Goal: Information Seeking & Learning: Learn about a topic

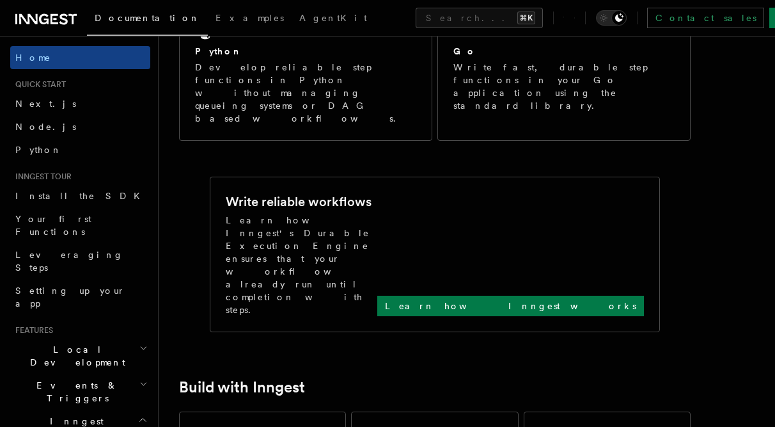
scroll to position [423, 0]
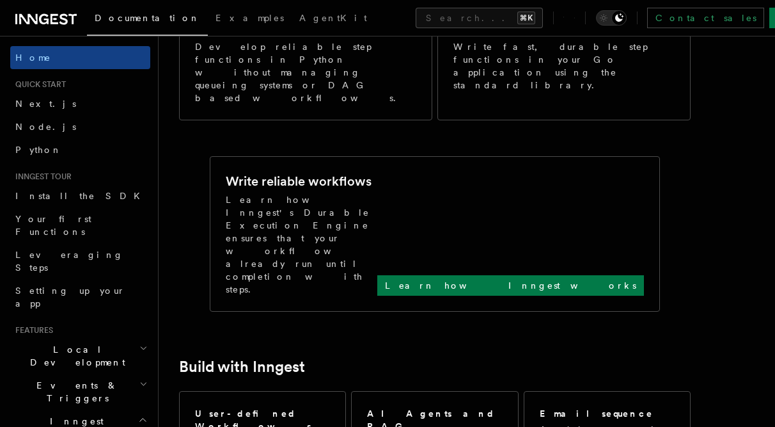
click at [141, 382] on icon "button" at bounding box center [143, 383] width 5 height 3
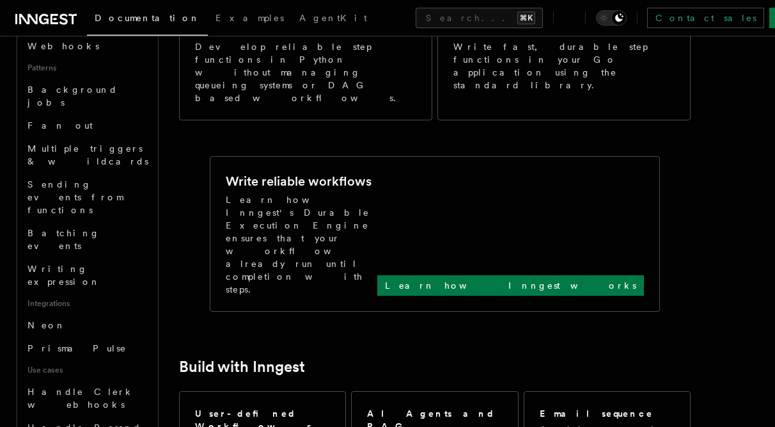
scroll to position [596, 0]
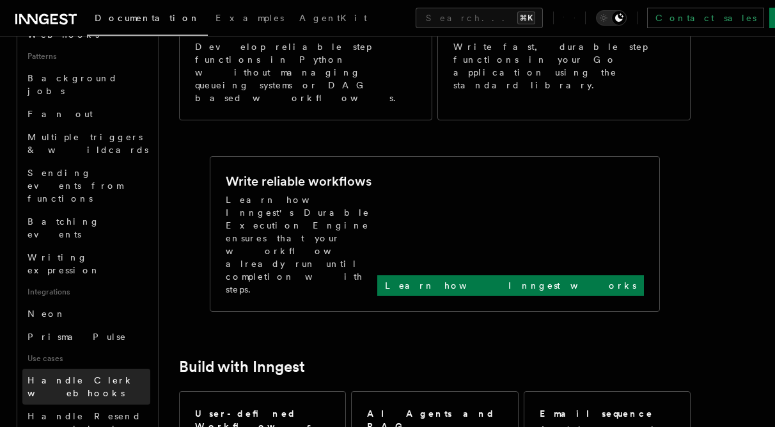
click at [86, 375] on span "Handle Clerk webhooks" at bounding box center [81, 386] width 107 height 23
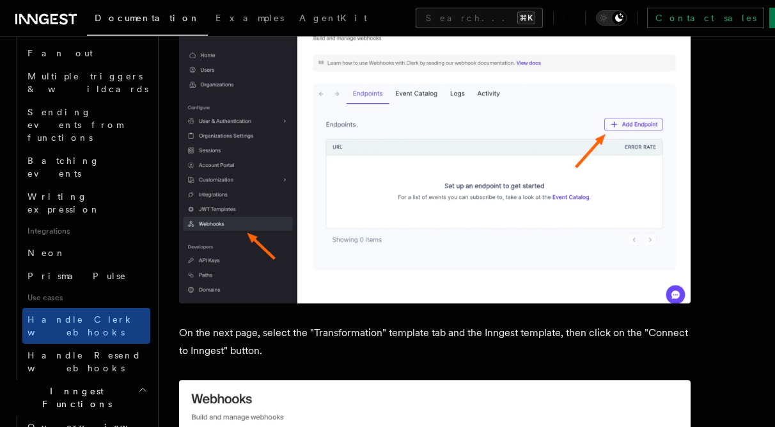
scroll to position [670, 0]
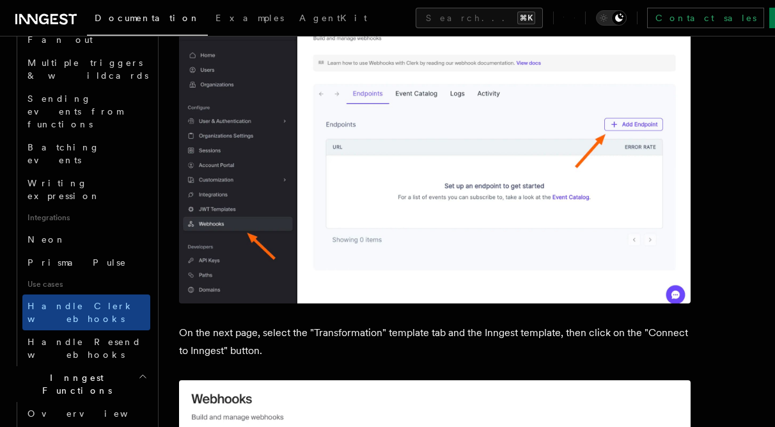
click at [143, 426] on icon "button" at bounding box center [145, 435] width 5 height 10
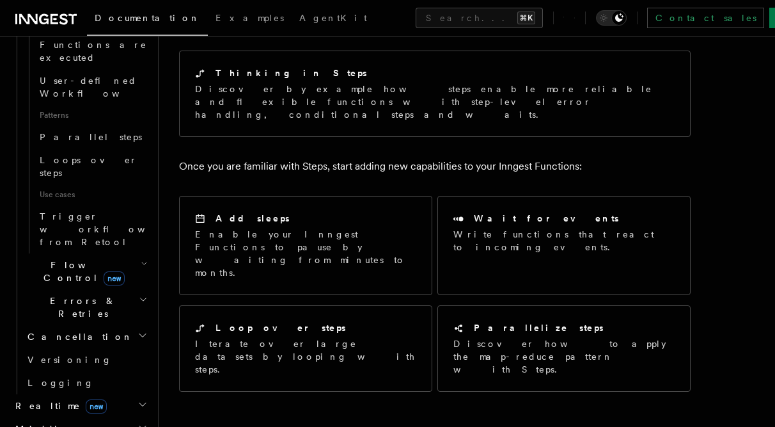
scroll to position [120, 0]
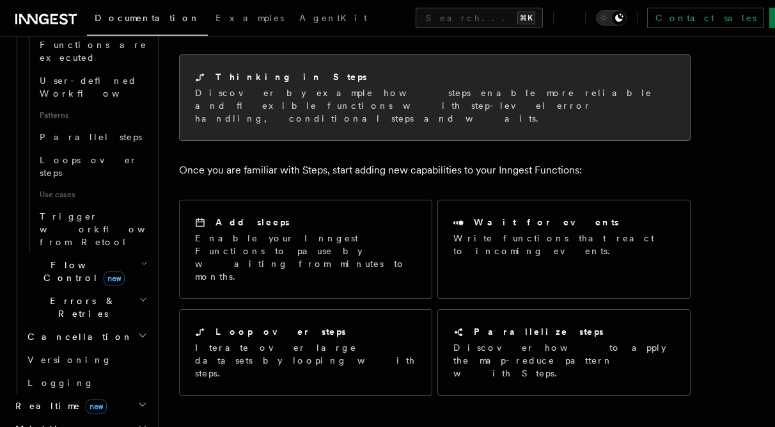
click at [436, 110] on p "Discover by example how steps enable more reliable and flexible functions with …" at bounding box center [435, 105] width 480 height 38
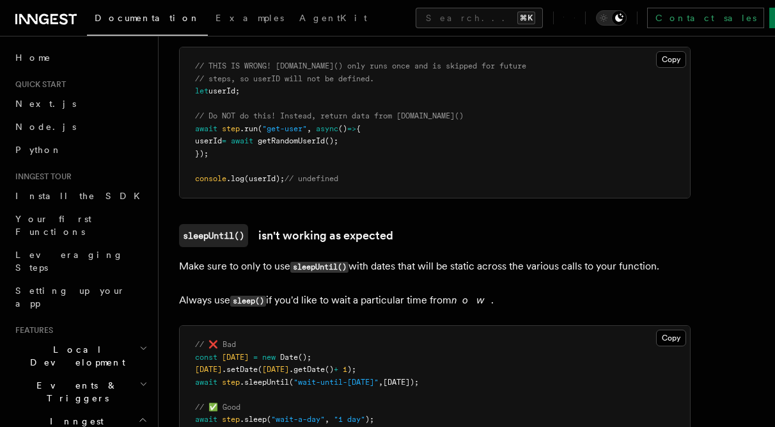
scroll to position [3575, 0]
